Goal: Entertainment & Leisure: Consume media (video, audio)

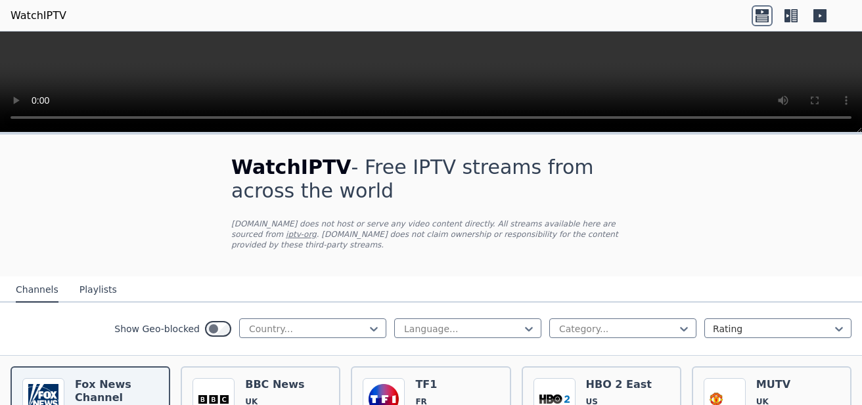
scroll to position [131, 0]
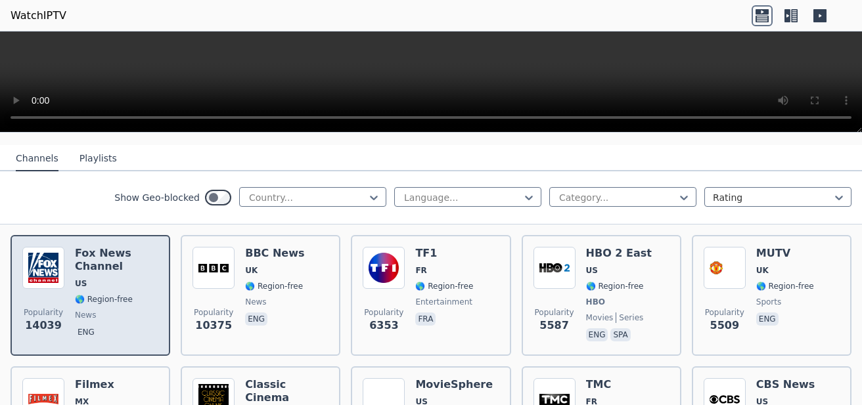
click at [125, 294] on span "🌎 Region-free" at bounding box center [104, 299] width 58 height 11
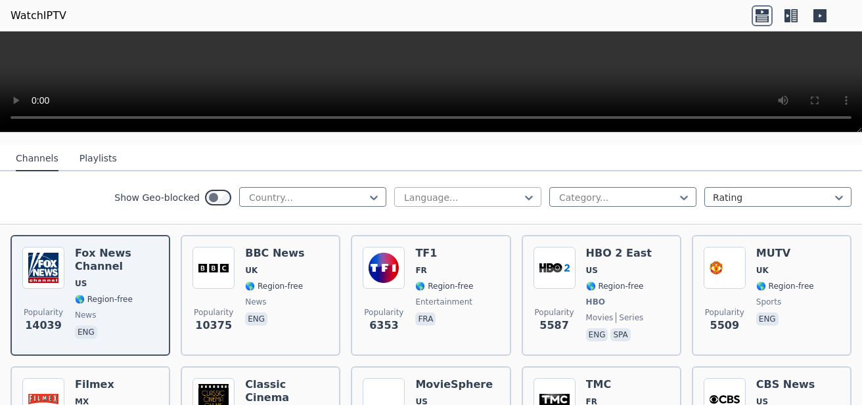
click at [442, 191] on div at bounding box center [463, 197] width 120 height 13
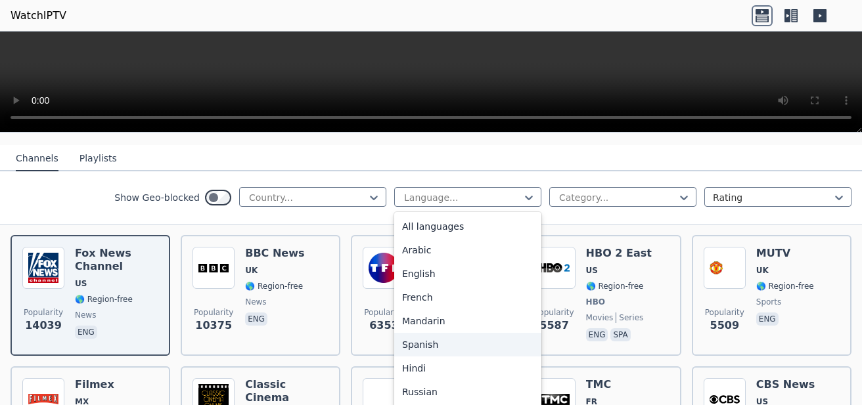
click at [438, 333] on div "Spanish" at bounding box center [467, 345] width 147 height 24
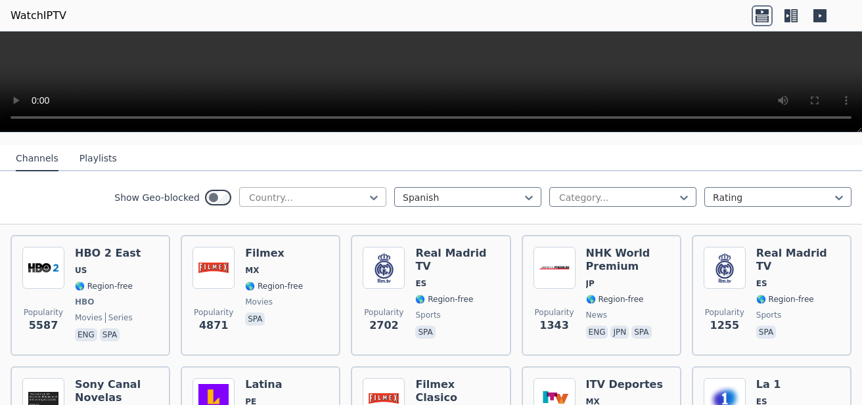
click at [287, 191] on div at bounding box center [308, 197] width 120 height 13
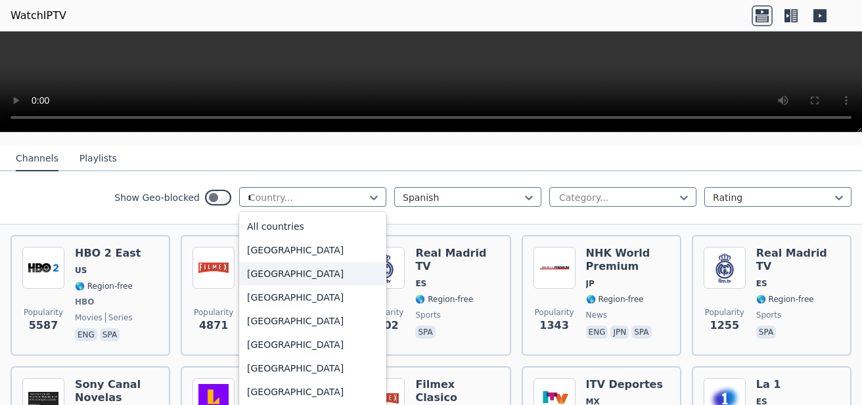
type input "***"
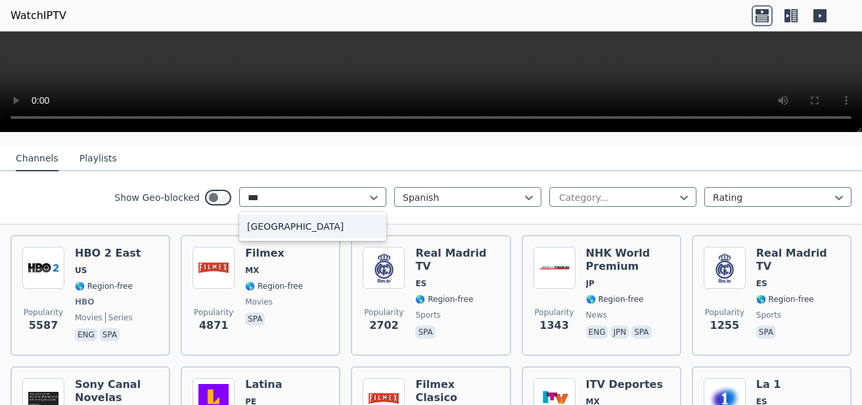
click at [271, 215] on div "[GEOGRAPHIC_DATA]" at bounding box center [312, 227] width 147 height 24
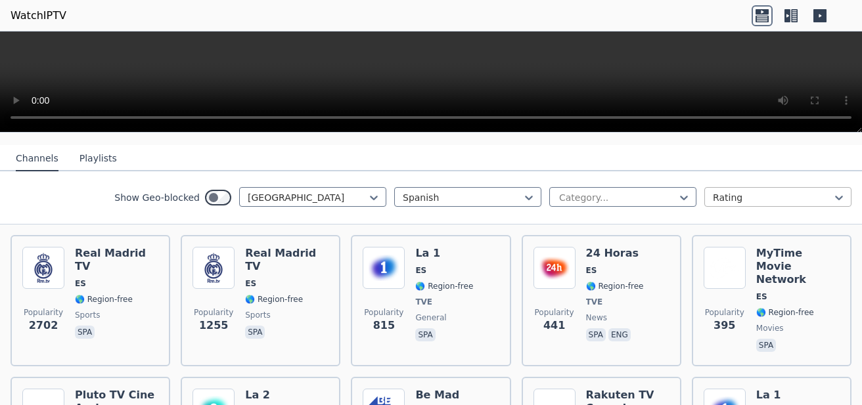
click at [726, 191] on div at bounding box center [773, 197] width 120 height 13
click at [575, 206] on div "Show Geo-blocked [GEOGRAPHIC_DATA] Spanish Category... Rating" at bounding box center [431, 197] width 862 height 53
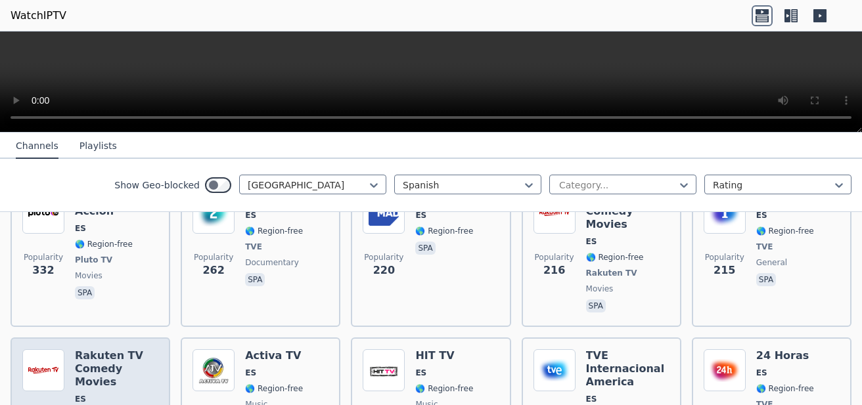
click at [91, 349] on h6 "Rakuten TV Comedy Movies" at bounding box center [116, 368] width 83 height 39
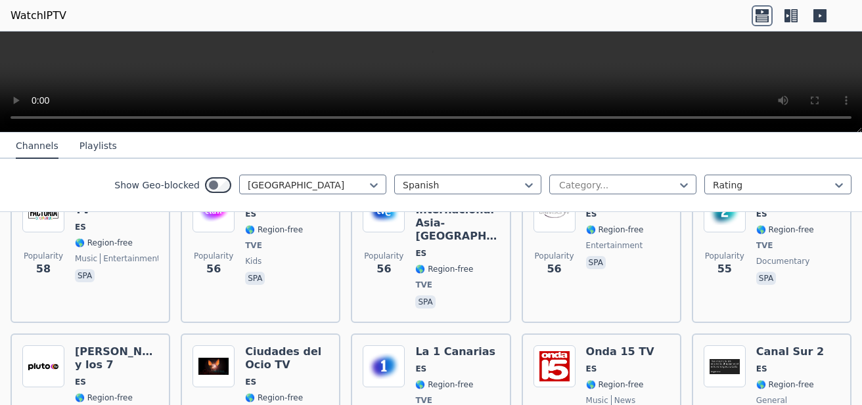
scroll to position [1445, 0]
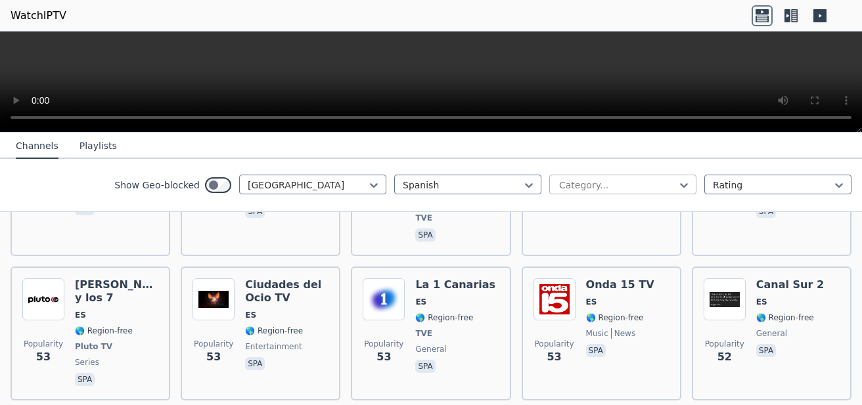
click at [585, 191] on div at bounding box center [618, 185] width 120 height 13
type input "*****"
click at [605, 219] on div "Sports" at bounding box center [622, 214] width 147 height 24
